Goal: Task Accomplishment & Management: Use online tool/utility

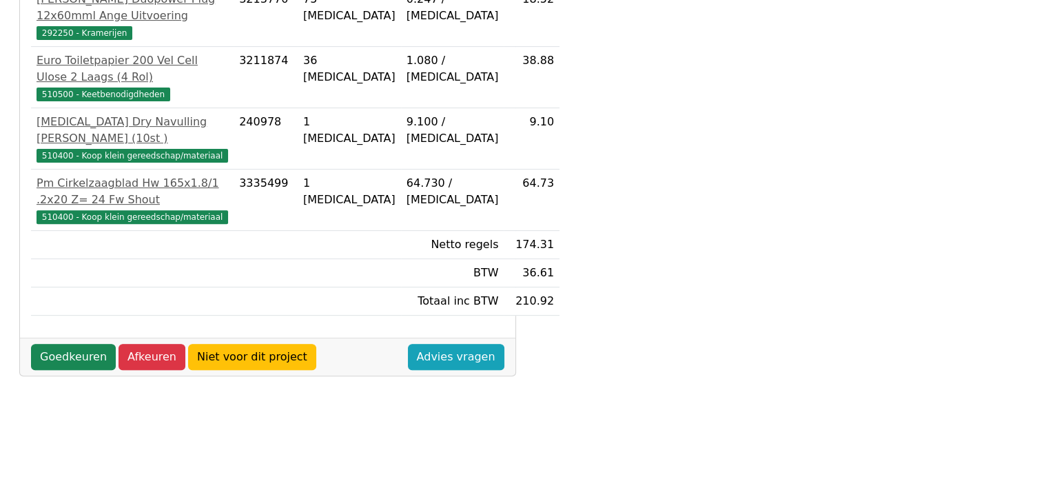
scroll to position [499, 0]
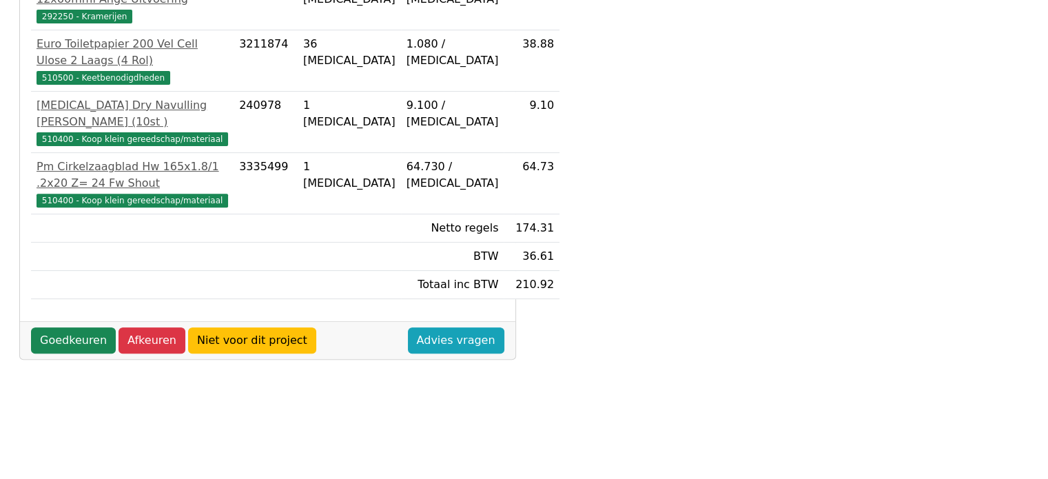
click at [43, 339] on div "Goedkeuren Afkeuren Niet voor dit project Advies vragen" at bounding box center [267, 340] width 495 height 38
click at [50, 330] on link "Goedkeuren" at bounding box center [73, 340] width 85 height 26
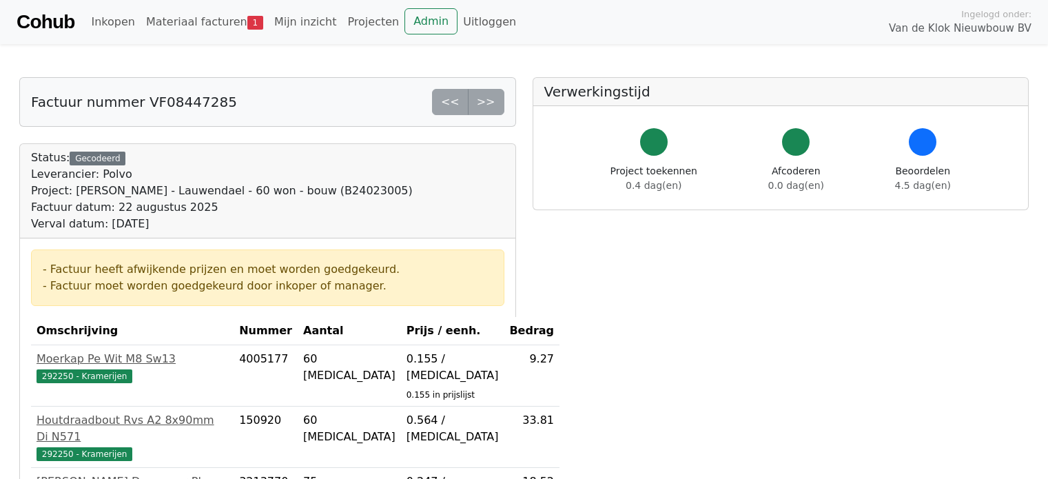
scroll to position [497, 0]
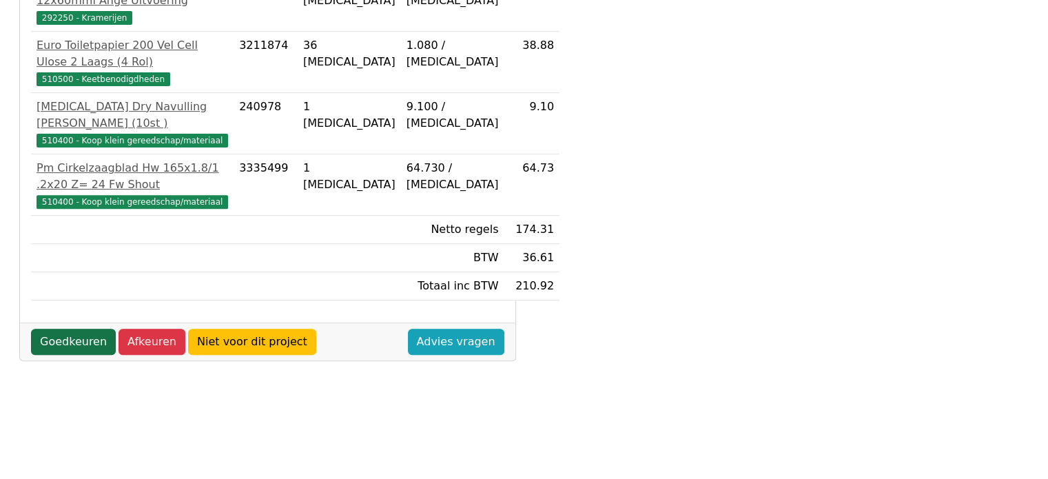
click at [63, 329] on link "Goedkeuren" at bounding box center [73, 342] width 85 height 26
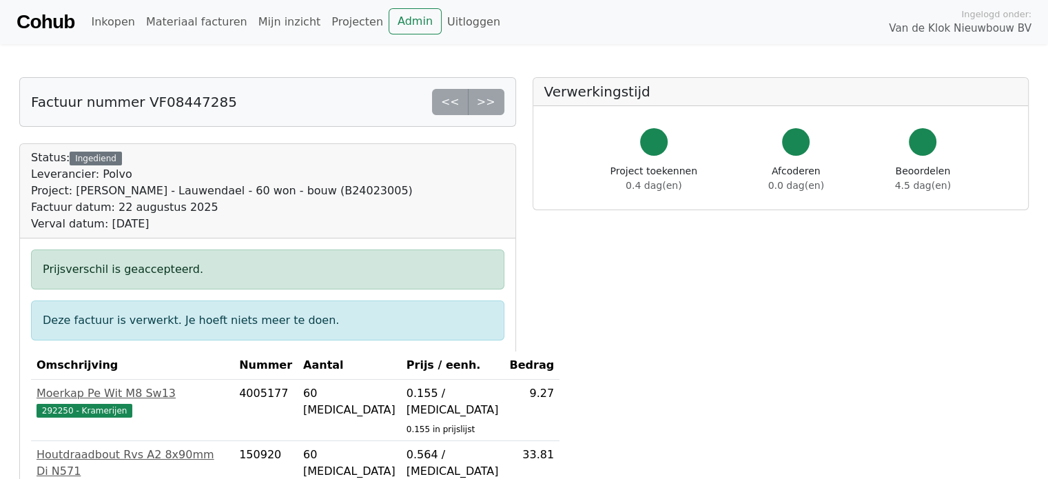
click at [25, 21] on link "Cohub" at bounding box center [46, 22] width 58 height 33
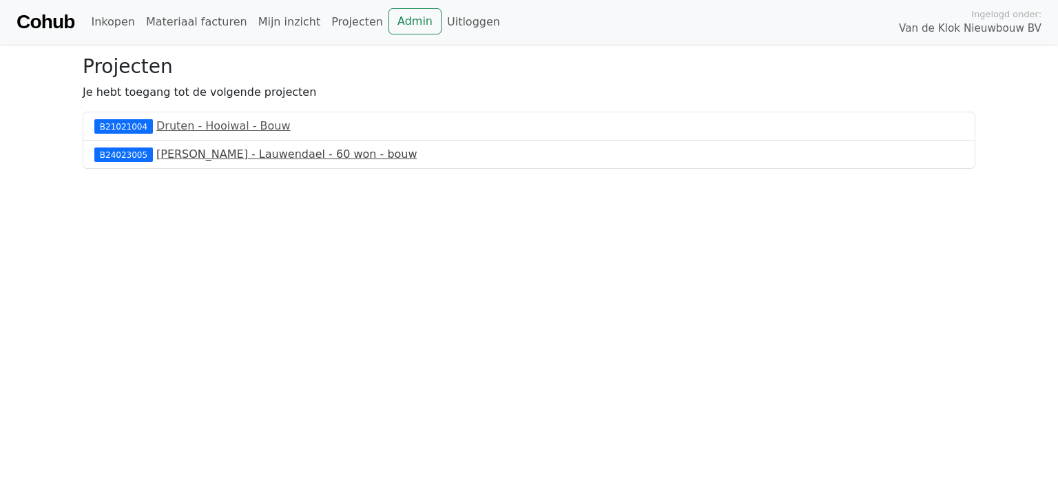
click at [158, 156] on link "[PERSON_NAME] - Lauwendael - 60 won - bouw" at bounding box center [286, 153] width 261 height 13
